Goal: Task Accomplishment & Management: Complete application form

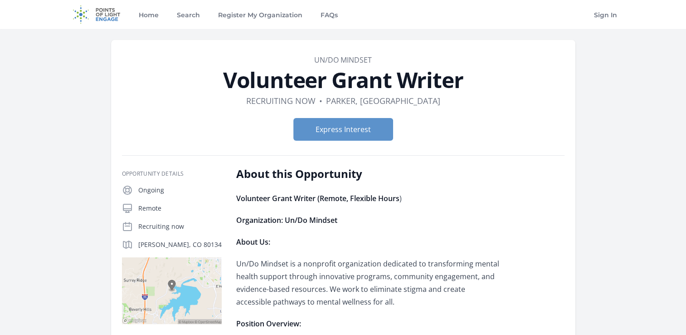
scroll to position [65, 0]
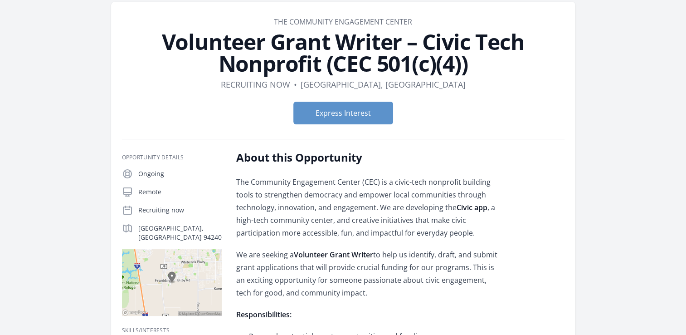
scroll to position [39, 0]
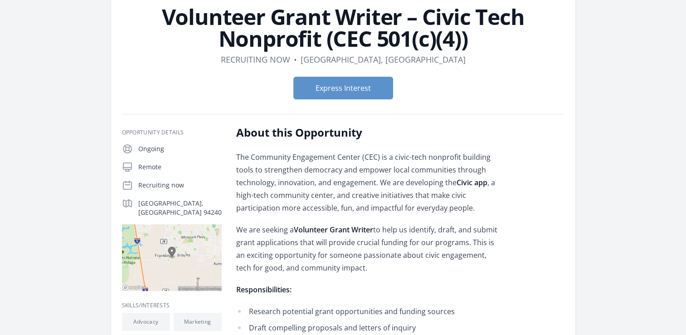
scroll to position [63, 0]
click at [328, 86] on button "Express Interest" at bounding box center [343, 88] width 100 height 23
